Goal: Transaction & Acquisition: Purchase product/service

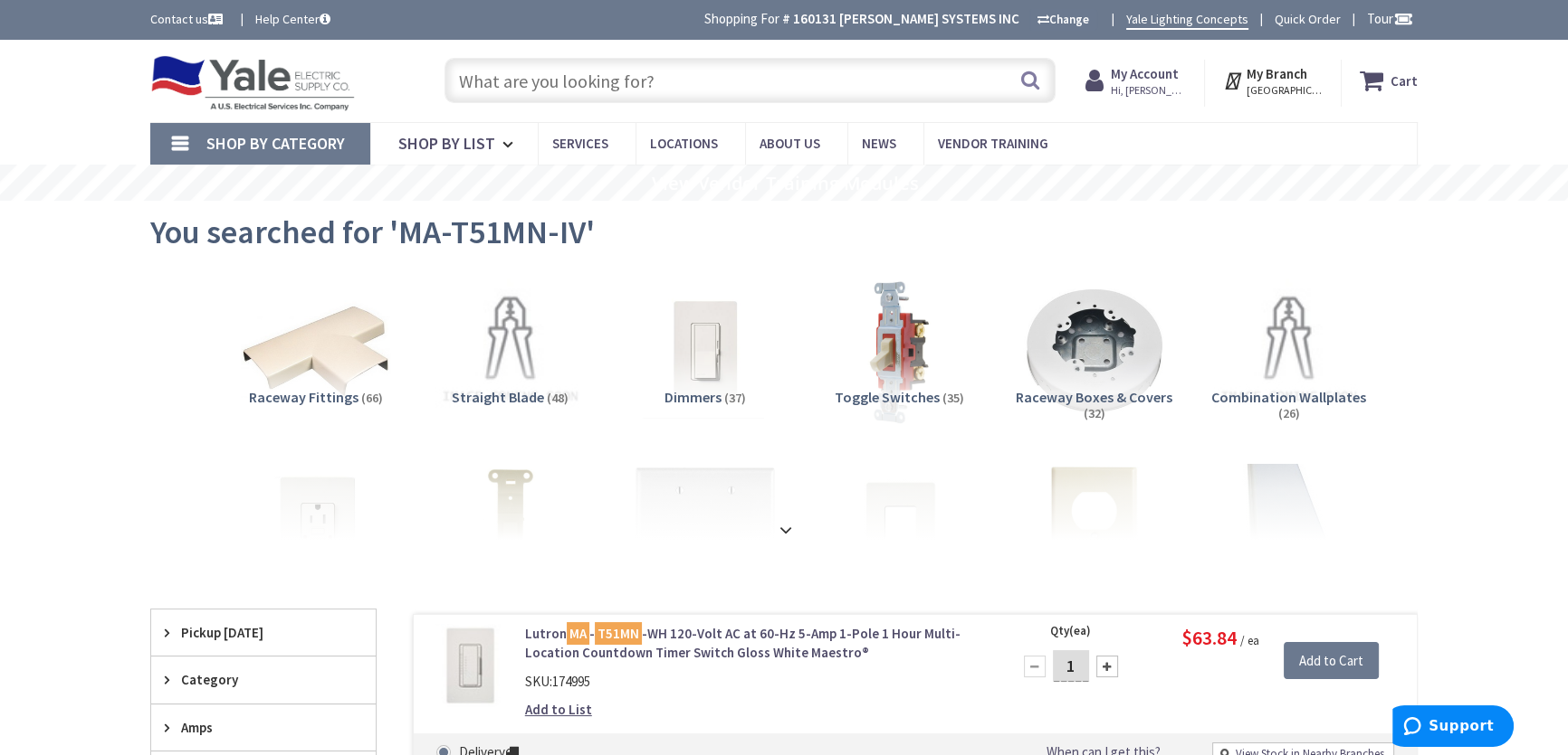
click at [244, 80] on img at bounding box center [252, 83] width 204 height 56
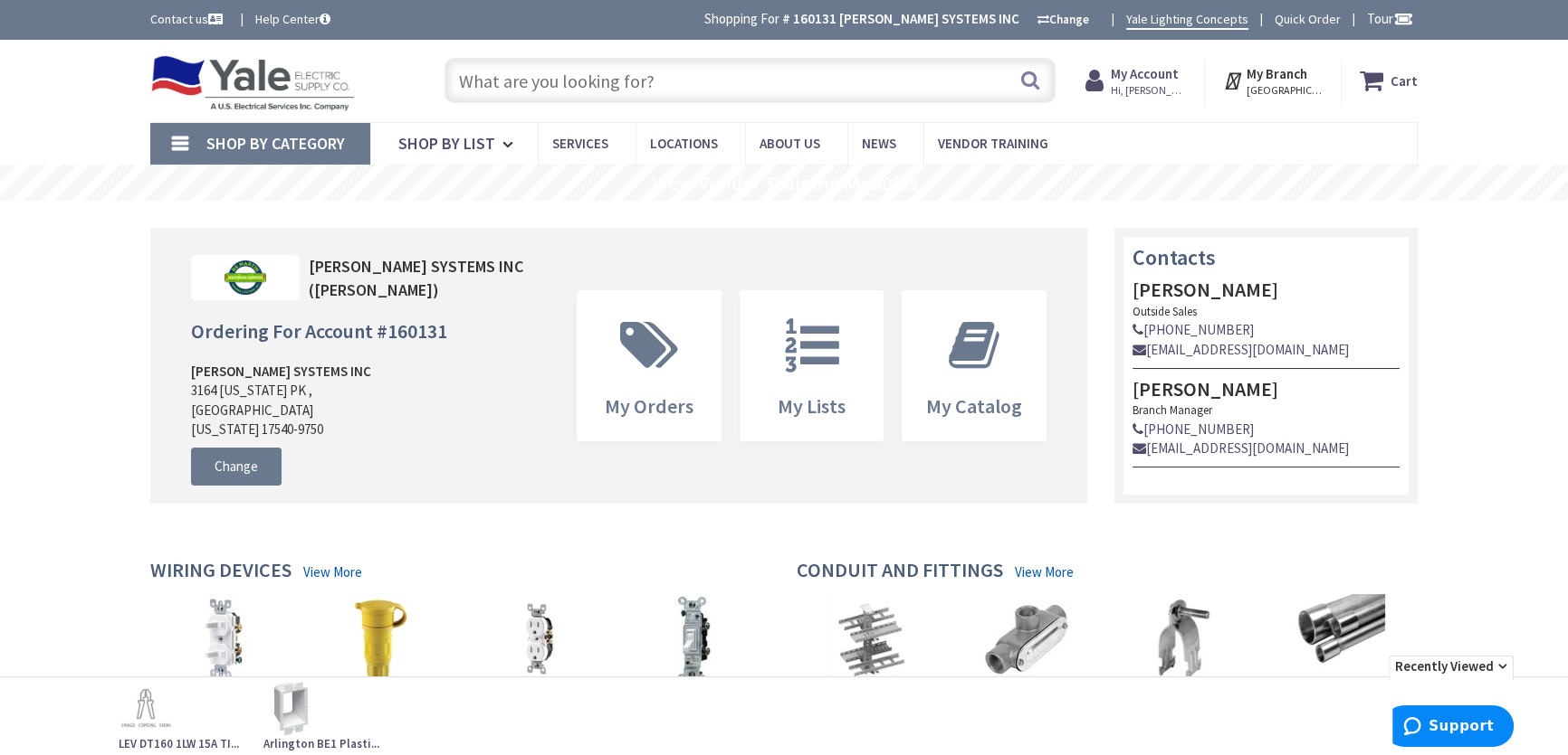
click at [1140, 82] on strong "My Account" at bounding box center [1144, 74] width 67 height 17
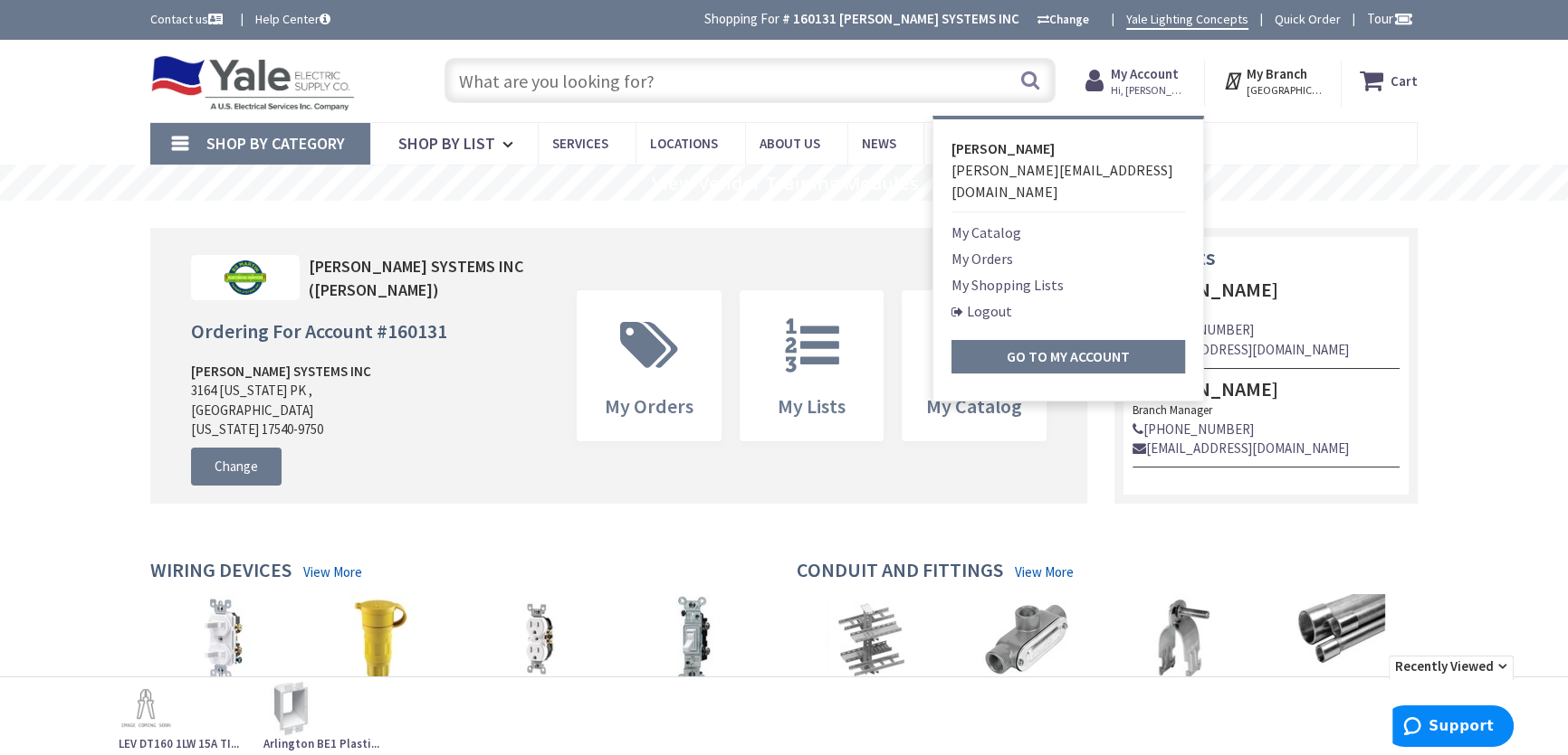
click at [998, 274] on link "My Shopping Lists" at bounding box center [1007, 285] width 112 height 22
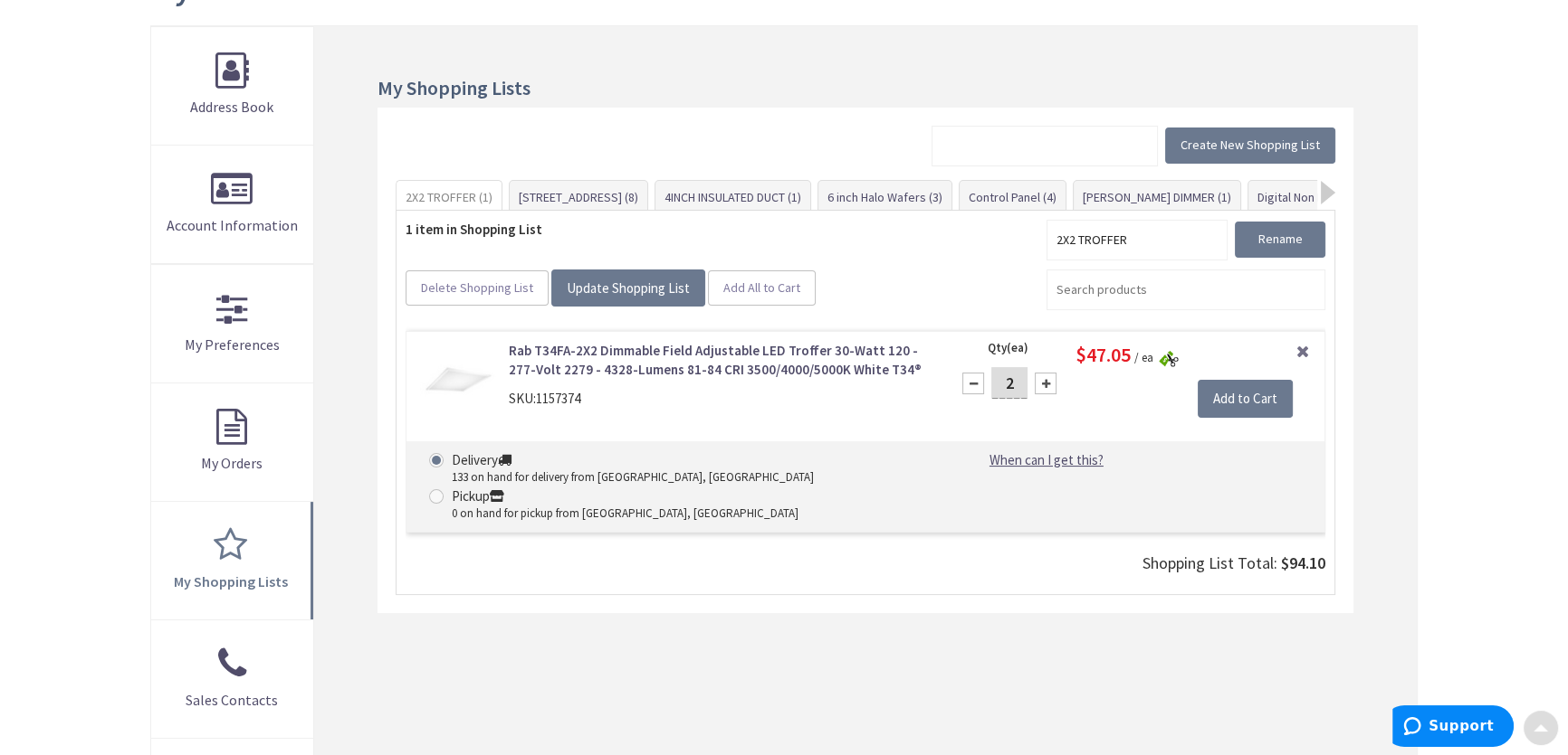
scroll to position [246, 0]
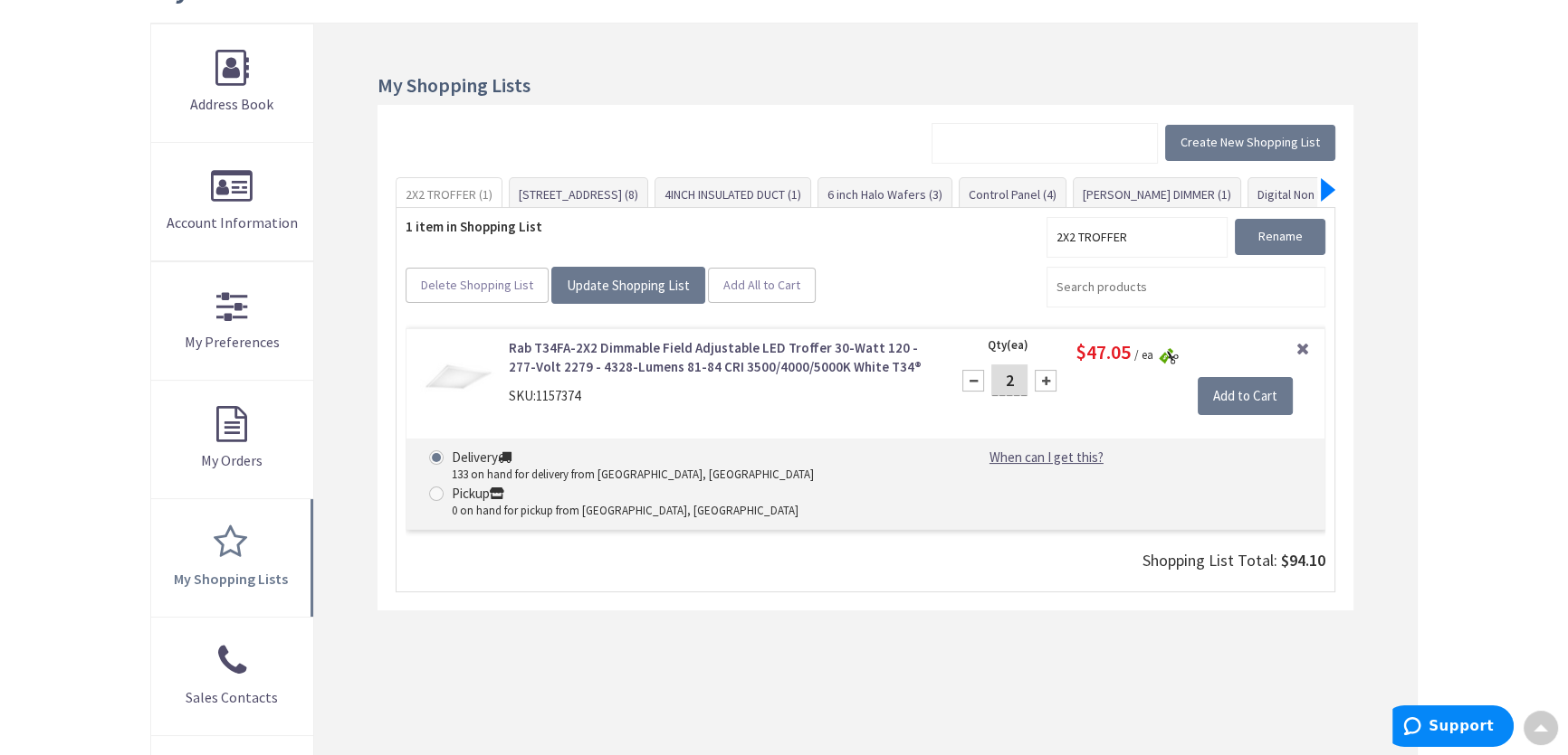
click at [1326, 184] on div at bounding box center [1328, 190] width 14 height 24
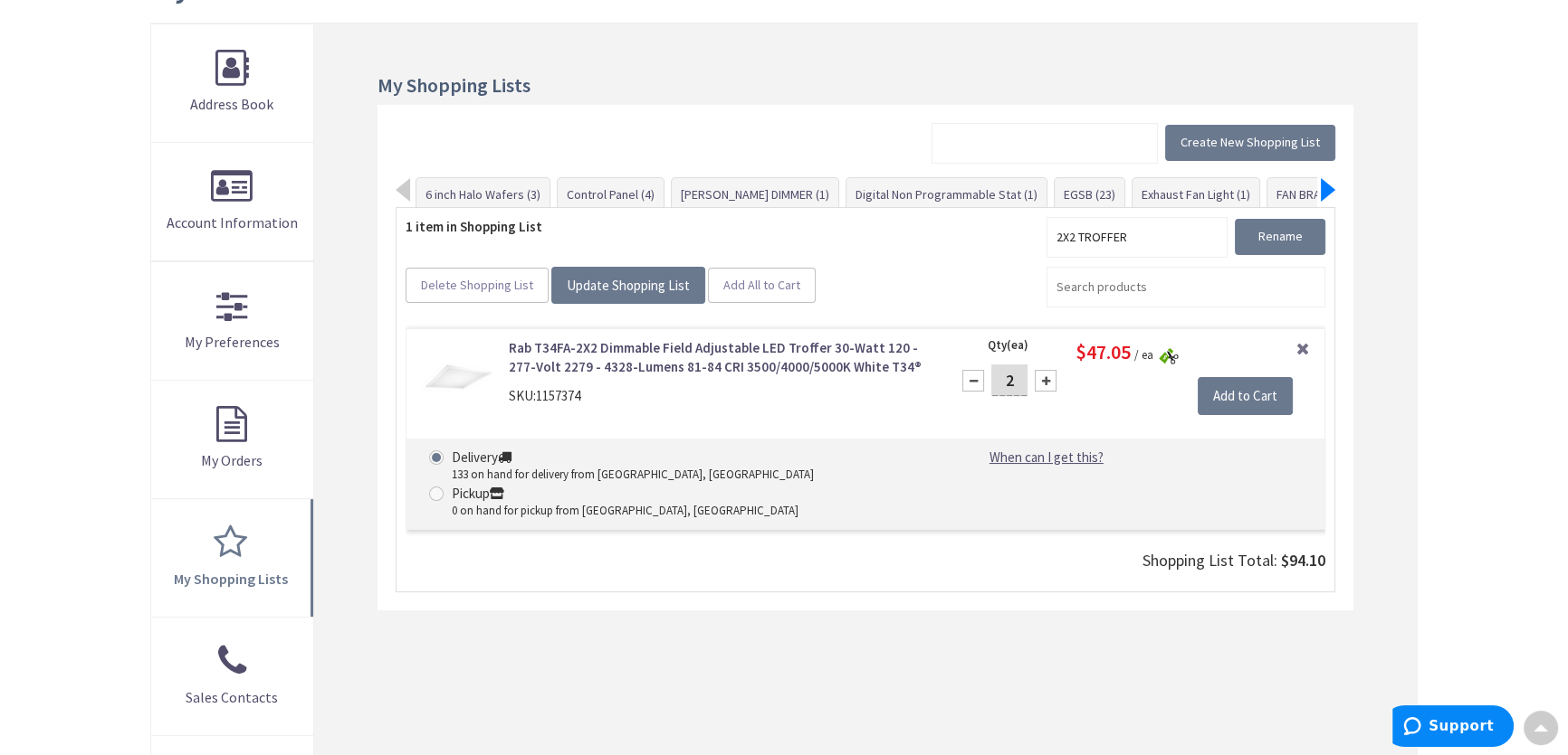
click at [1326, 184] on div at bounding box center [1328, 190] width 14 height 24
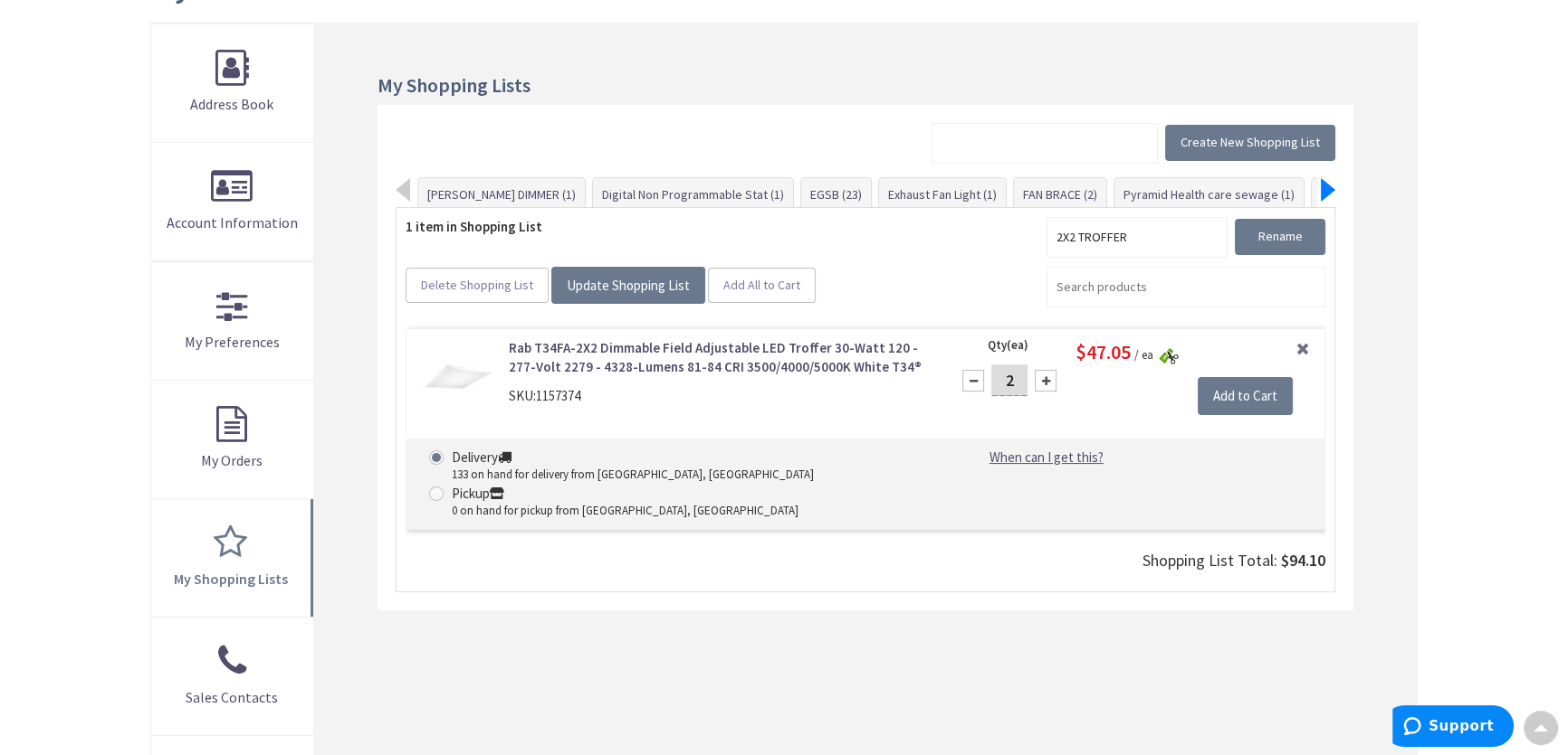
click at [1326, 184] on div at bounding box center [1328, 190] width 14 height 24
click at [1283, 189] on link "SPRING CREEK DESIGN (29)" at bounding box center [1347, 195] width 160 height 32
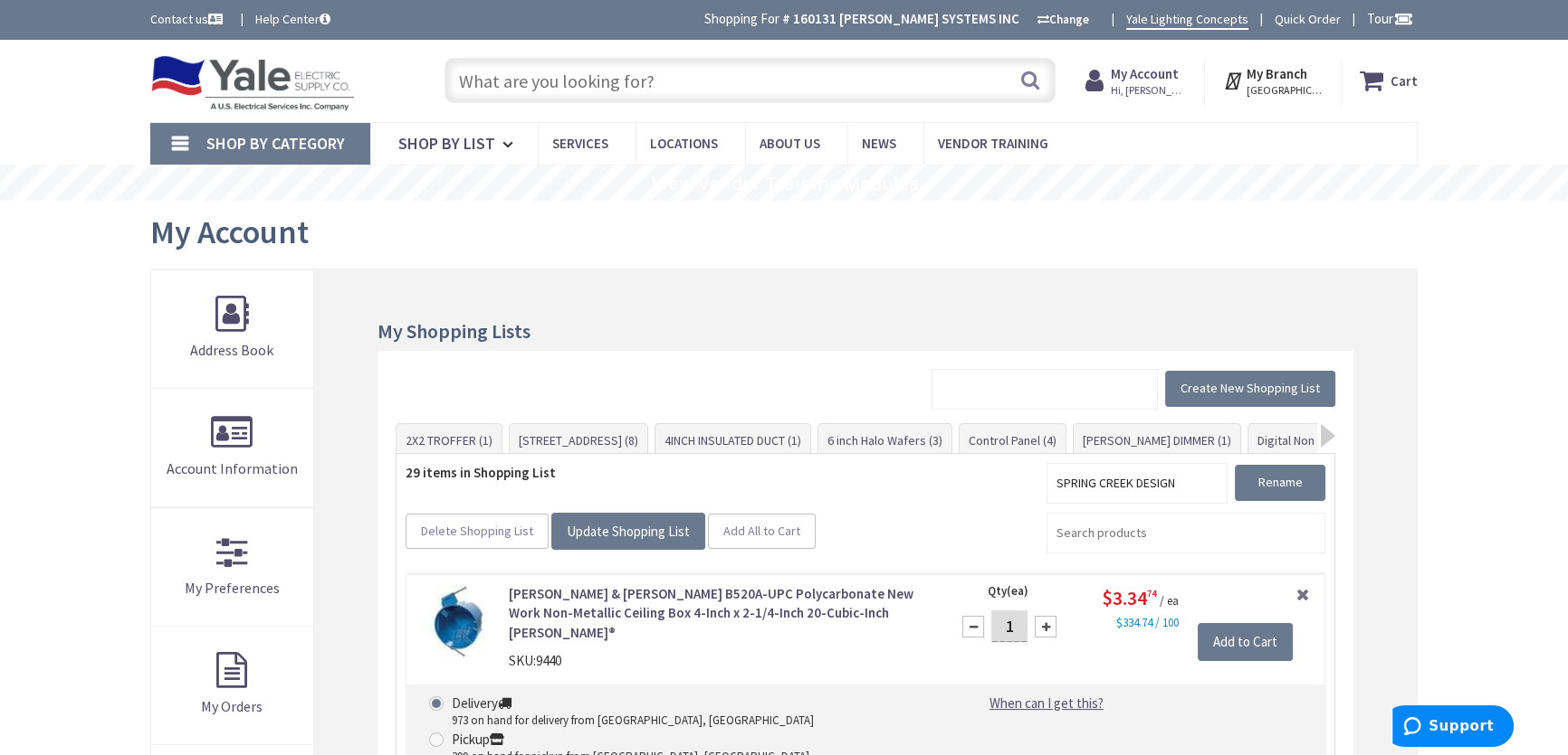
click at [525, 86] on input "text" at bounding box center [750, 81] width 611 height 46
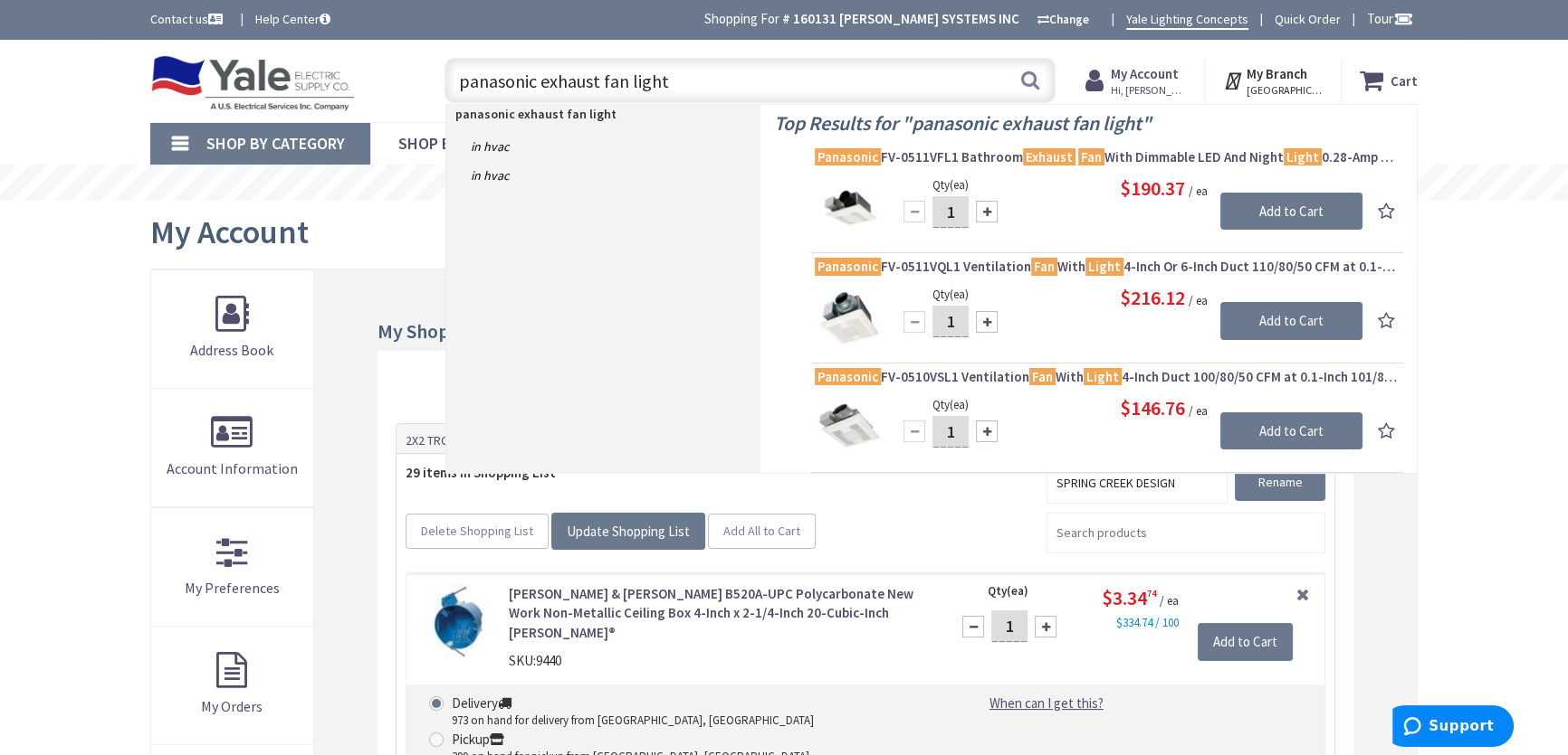
type input "panasonic exhaust fan light"
click at [1028, 82] on button "Search" at bounding box center [1030, 80] width 24 height 41
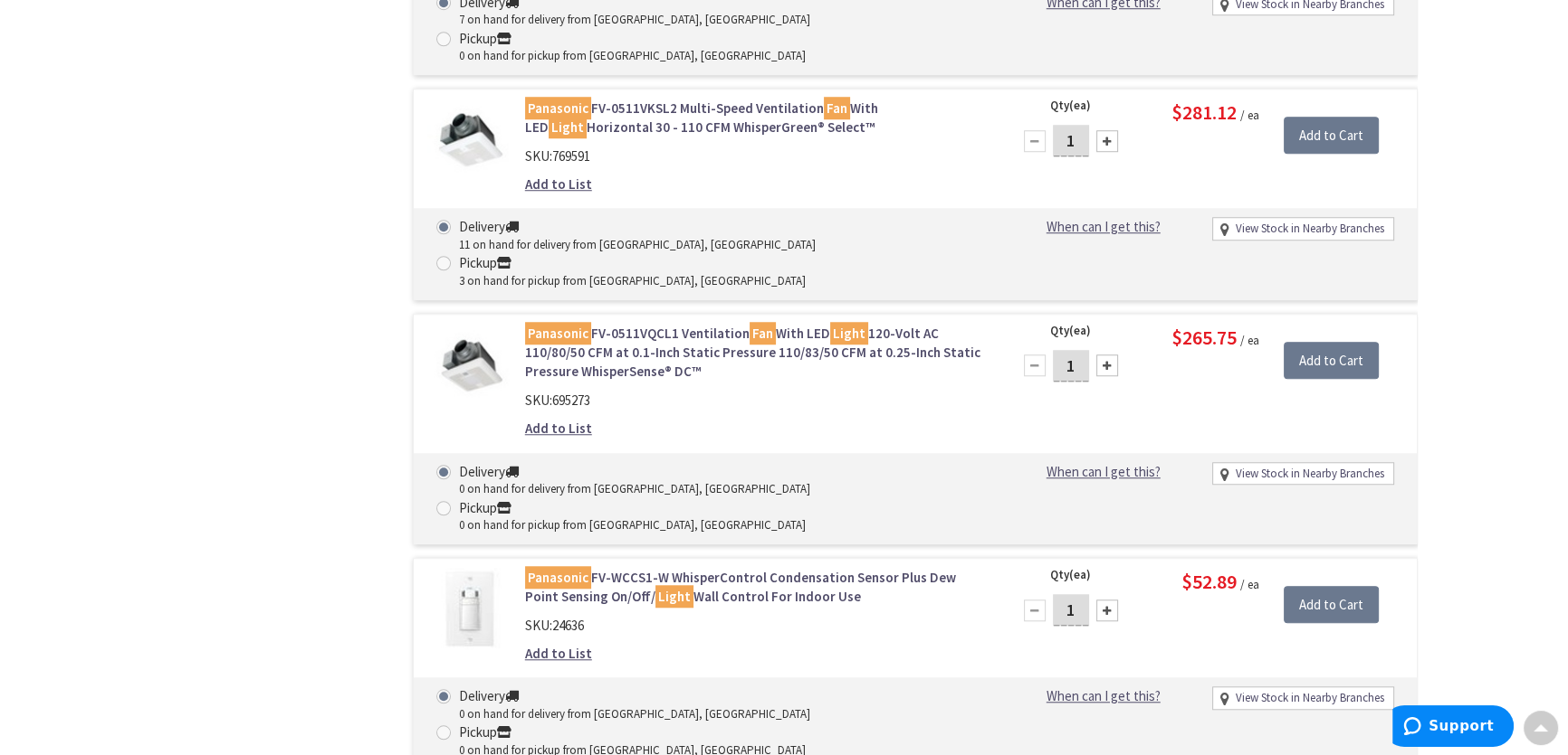
scroll to position [1809, 0]
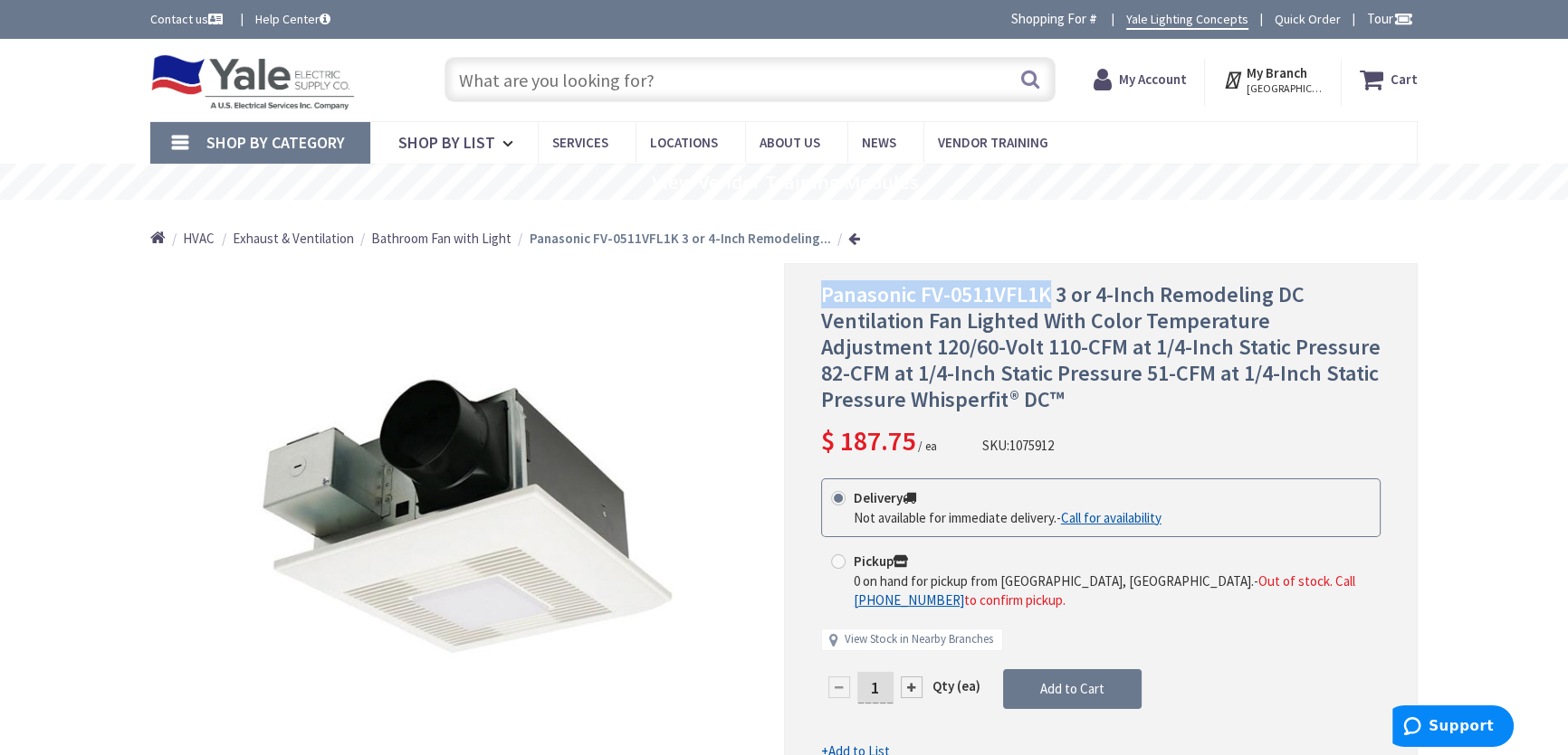
drag, startPoint x: 1050, startPoint y: 296, endPoint x: 825, endPoint y: 308, distance: 225.3
click at [825, 308] on span "Panasonic FV-0511VFL1K 3 or 4-Inch Remodeling DC Ventilation Fan Lighted With C…" at bounding box center [1100, 346] width 560 height 132
copy span "Panasonic FV-0511VFL1K"
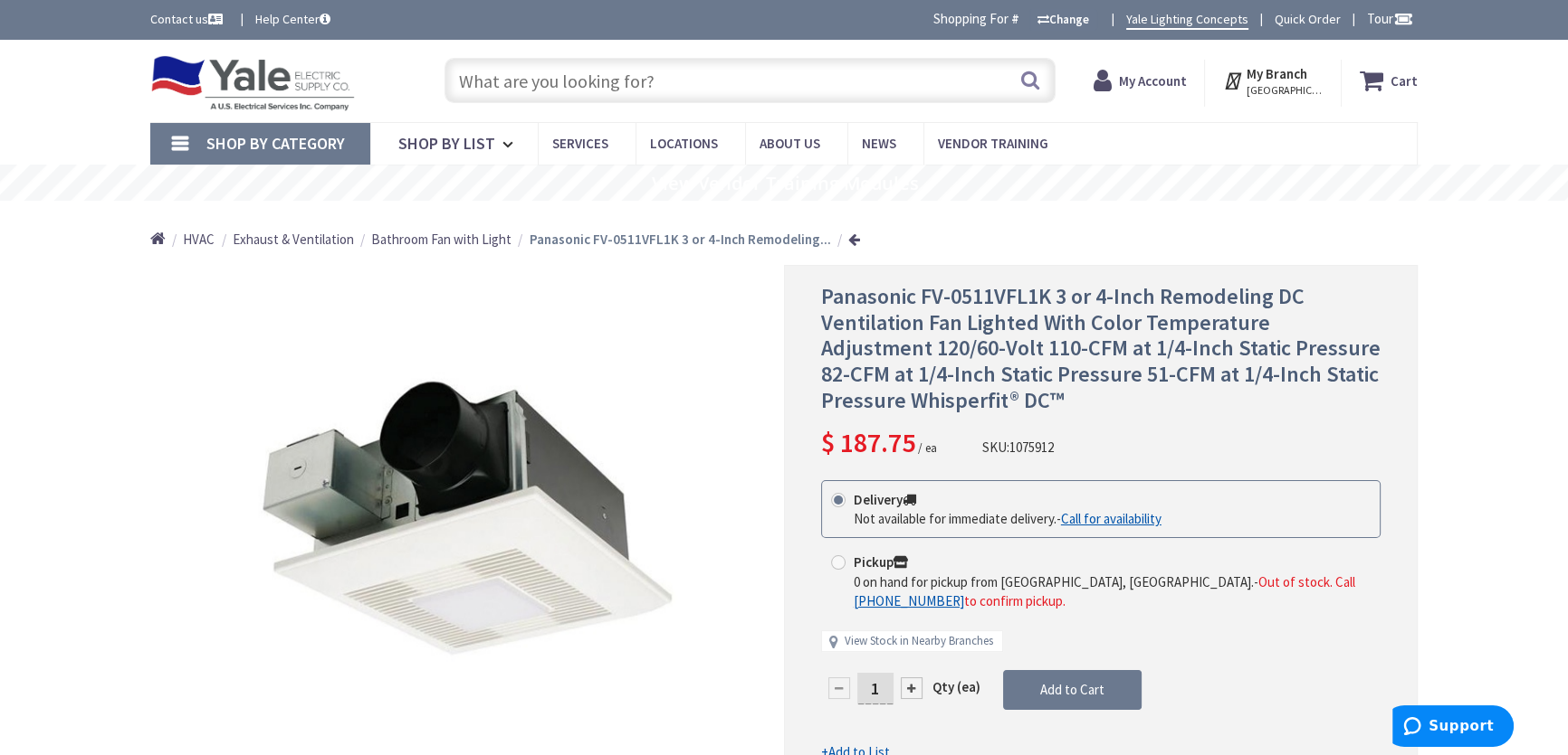
click at [574, 85] on input "text" at bounding box center [750, 81] width 611 height 46
